Goal: Find specific page/section: Find specific page/section

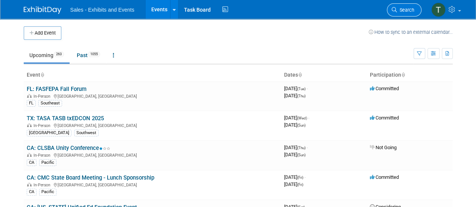
click at [410, 9] on span "Search" at bounding box center [405, 10] width 17 height 6
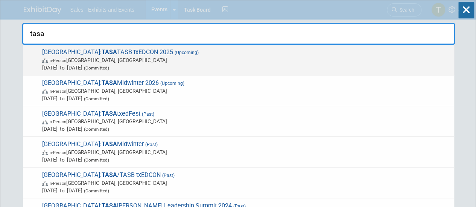
type input "tasa"
click at [102, 61] on span "In-Person [GEOGRAPHIC_DATA], [GEOGRAPHIC_DATA]" at bounding box center [246, 60] width 409 height 8
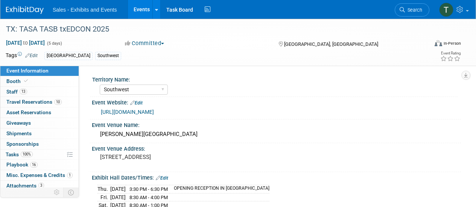
select select "Southwest"
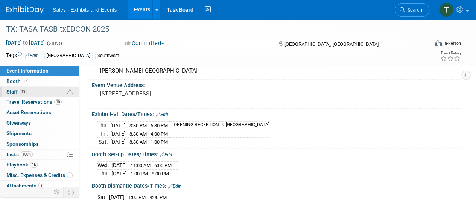
scroll to position [64, 0]
click at [21, 103] on span "Travel Reservations 10" at bounding box center [33, 102] width 55 height 6
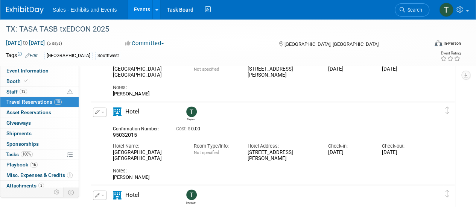
scroll to position [575, 0]
